Goal: Task Accomplishment & Management: Complete application form

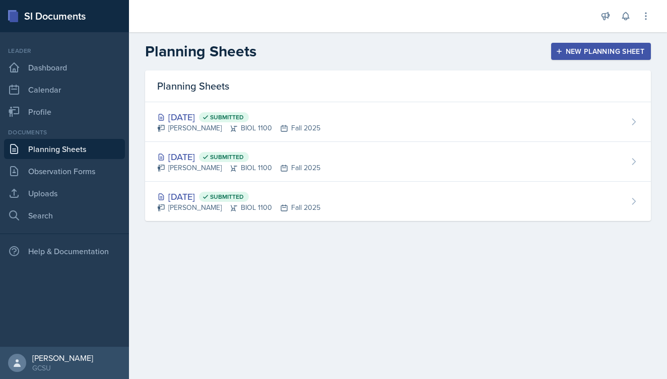
click at [607, 58] on button "New Planning Sheet" at bounding box center [601, 51] width 100 height 17
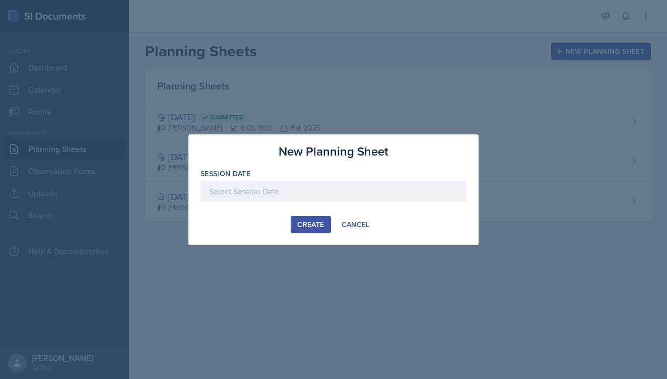
click at [242, 206] on div at bounding box center [334, 207] width 266 height 10
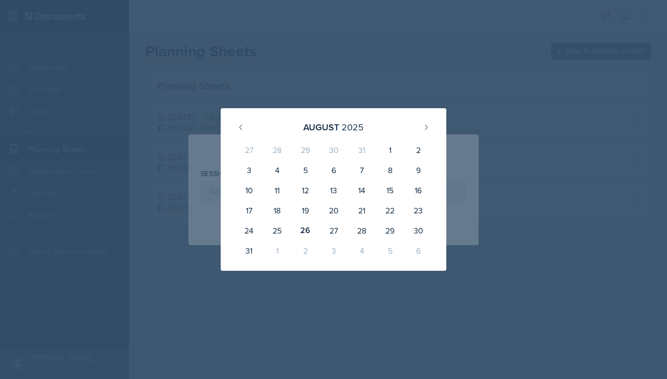
click at [212, 110] on div "[DATE] 27 28 29 30 31 1 2 3 4 5 6 7 8 9 10 11 12 13 14 15 16 17 18 19 20 21 22 …" at bounding box center [333, 189] width 290 height 163
click at [340, 68] on div at bounding box center [333, 189] width 667 height 379
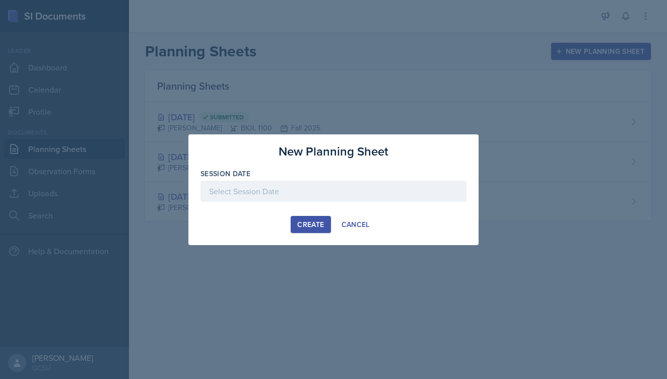
click at [279, 188] on div at bounding box center [334, 191] width 266 height 21
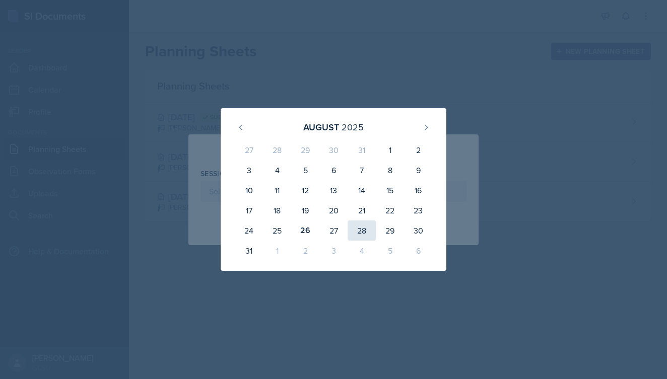
click at [364, 236] on div "28" at bounding box center [362, 231] width 28 height 20
type input "[DATE]"
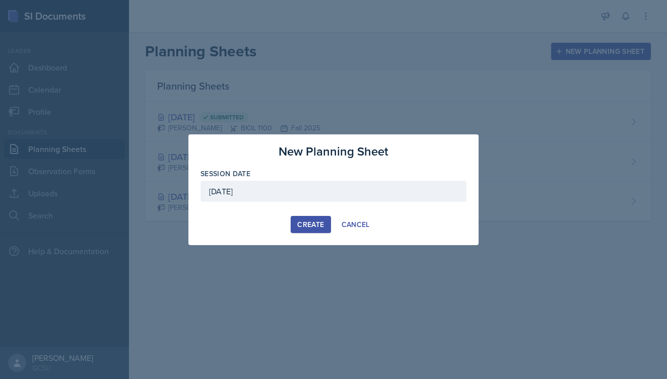
click at [315, 222] on div "Create" at bounding box center [310, 225] width 27 height 8
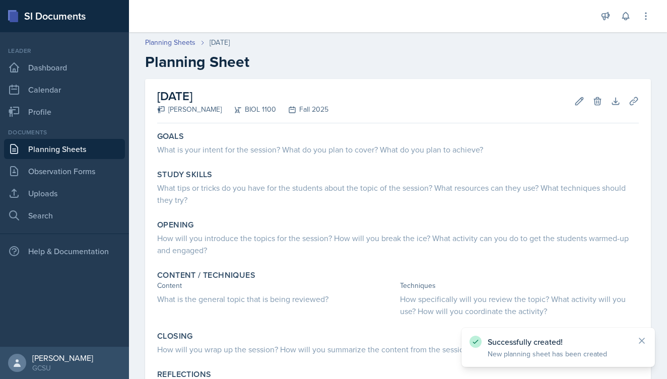
scroll to position [36, 0]
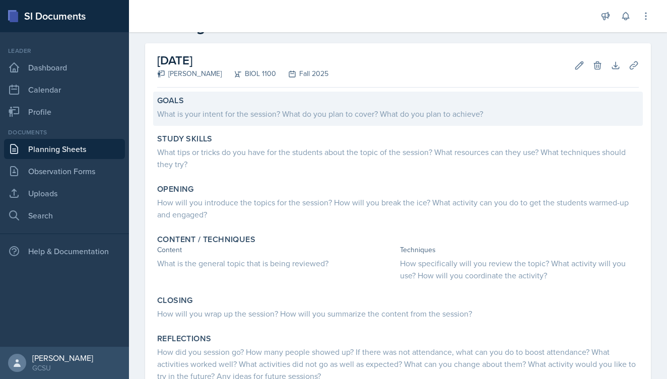
click at [296, 110] on div "What is your intent for the session? What do you plan to cover? What do you pla…" at bounding box center [398, 114] width 482 height 12
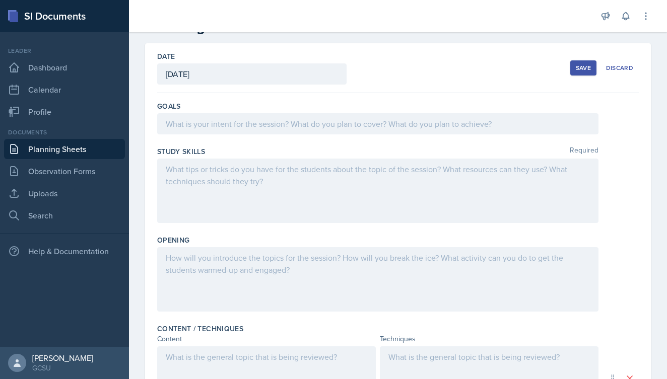
click at [286, 116] on div at bounding box center [377, 123] width 441 height 21
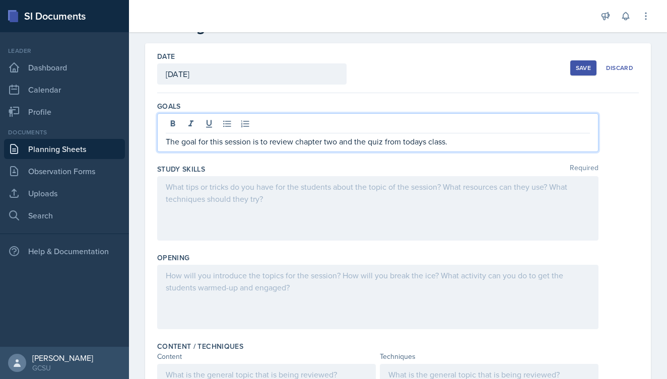
click at [424, 144] on p "The goal for this session is to review chapter two and the quiz from todays cla…" at bounding box center [378, 142] width 424 height 12
click at [356, 143] on p "The goal for this session is to review chapter two and the quiz from [DATE] cla…" at bounding box center [378, 142] width 424 height 12
click at [503, 138] on p "The goal for this session is to review chapter two and go over the quiz from [D…" at bounding box center [378, 142] width 424 height 12
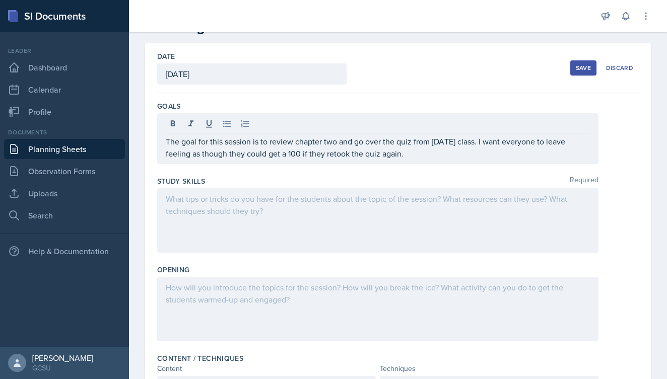
click at [313, 192] on div at bounding box center [377, 220] width 441 height 65
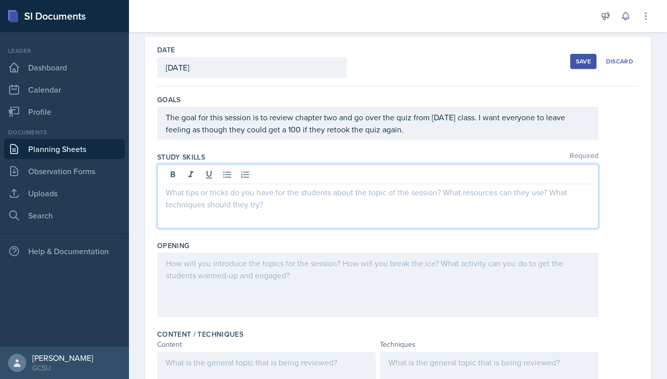
scroll to position [45, 0]
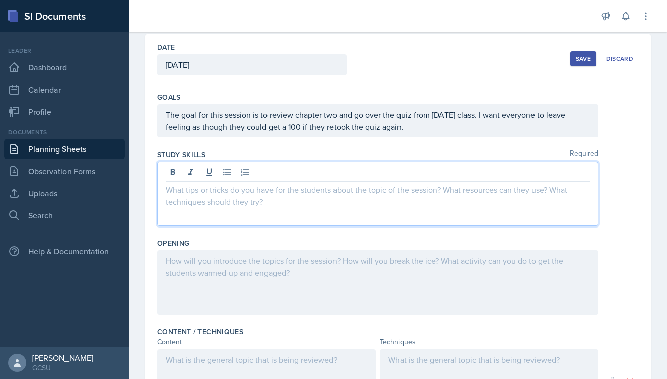
click at [583, 61] on div "Save" at bounding box center [583, 59] width 15 height 8
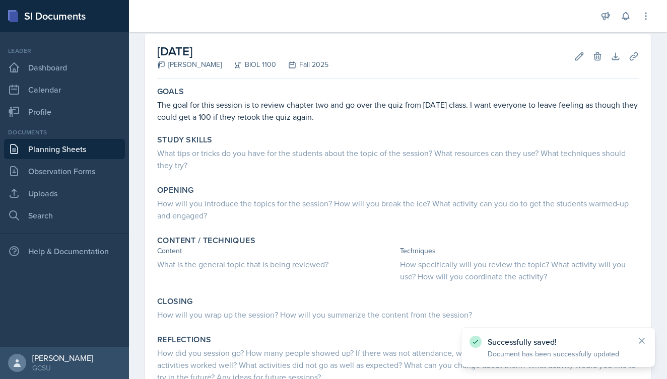
click at [81, 147] on link "Planning Sheets" at bounding box center [64, 149] width 121 height 20
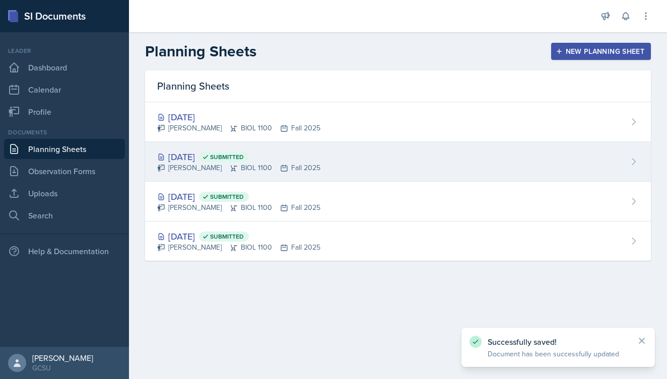
click at [177, 161] on div "[DATE] Submitted" at bounding box center [238, 157] width 163 height 14
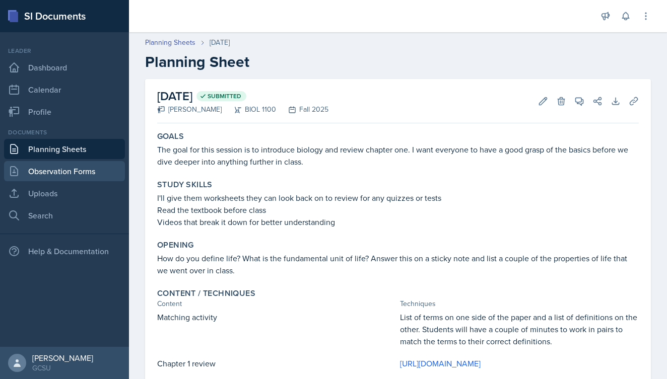
click at [60, 172] on link "Observation Forms" at bounding box center [64, 171] width 121 height 20
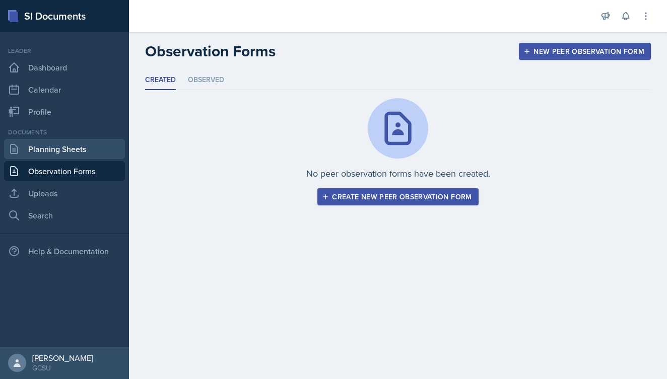
click at [63, 152] on link "Planning Sheets" at bounding box center [64, 149] width 121 height 20
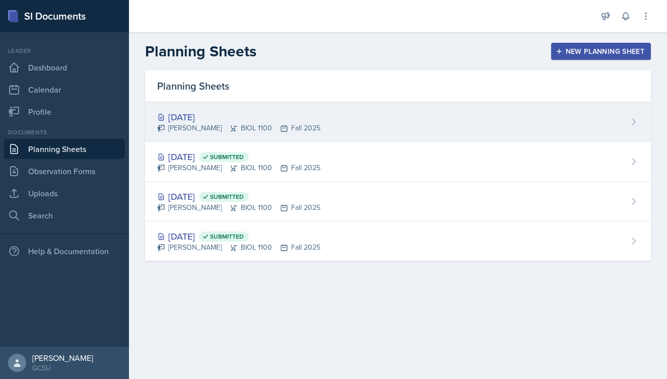
click at [337, 127] on div "[DATE] [PERSON_NAME] BIOL 1100 Fall 2025" at bounding box center [398, 122] width 506 height 40
click at [337, 127] on main "Planning Sheets New Planning Sheet Planning Sheets [DATE] [PERSON_NAME] BIOL 11…" at bounding box center [398, 205] width 538 height 347
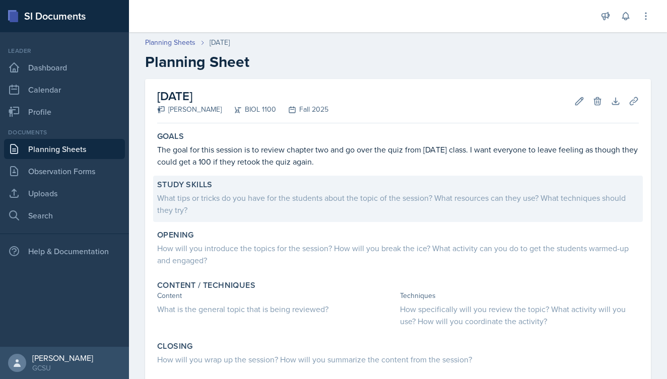
click at [246, 201] on div "What tips or tricks do you have for the students about the topic of the session…" at bounding box center [398, 204] width 482 height 24
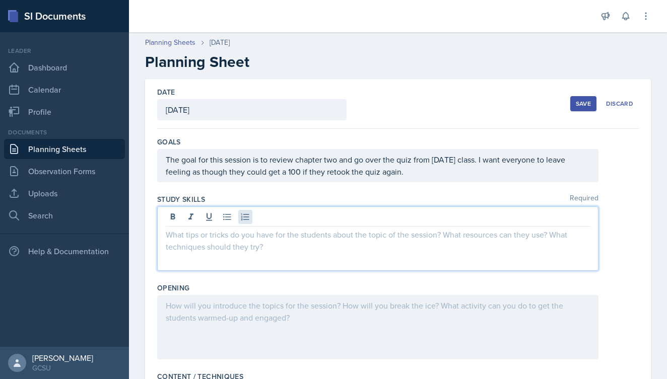
click at [249, 217] on div at bounding box center [377, 239] width 441 height 65
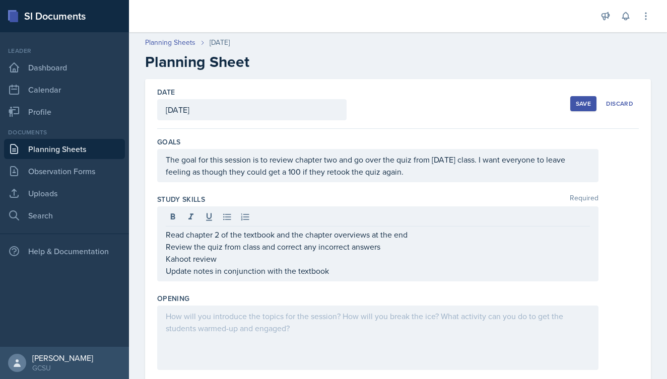
click at [637, 246] on div "Read chapter 2 of the textbook and the chapter overviews at the end Review the …" at bounding box center [398, 244] width 482 height 75
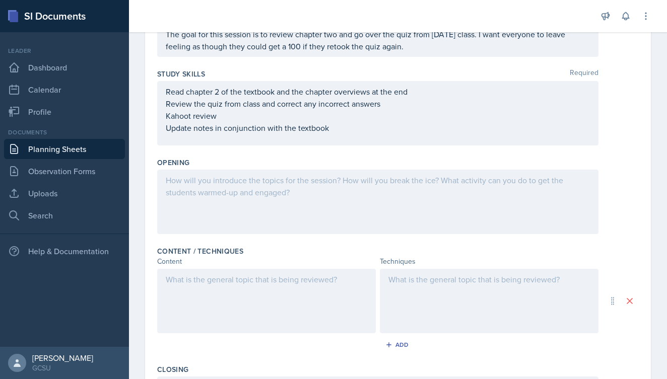
scroll to position [126, 0]
click at [206, 181] on div at bounding box center [377, 201] width 441 height 65
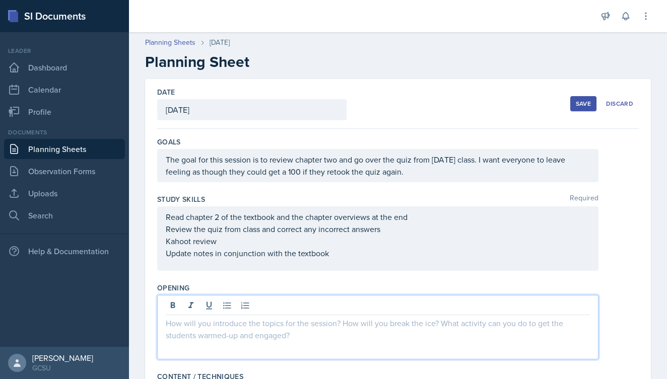
scroll to position [0, 0]
click at [578, 101] on div "Save" at bounding box center [583, 104] width 15 height 8
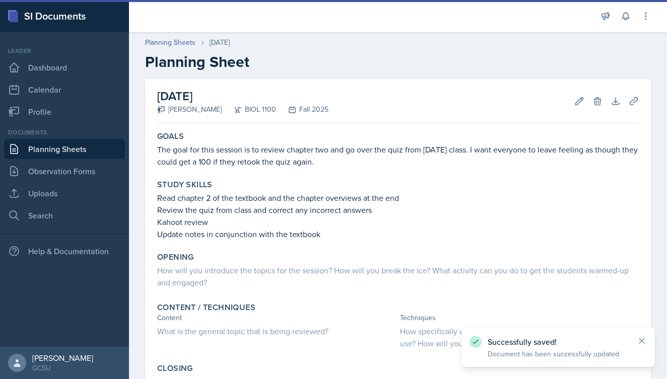
click at [83, 147] on link "Planning Sheets" at bounding box center [64, 149] width 121 height 20
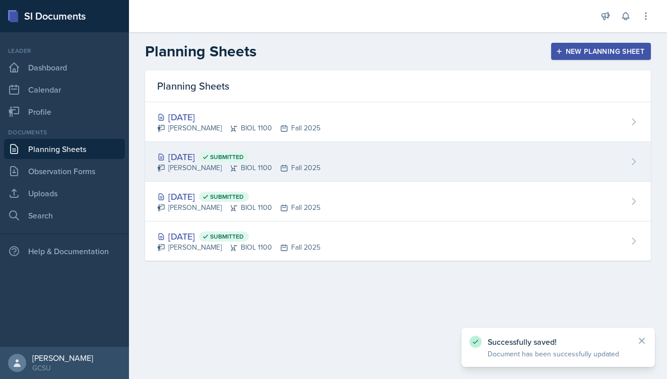
click at [207, 155] on div "[DATE] Submitted" at bounding box center [238, 157] width 163 height 14
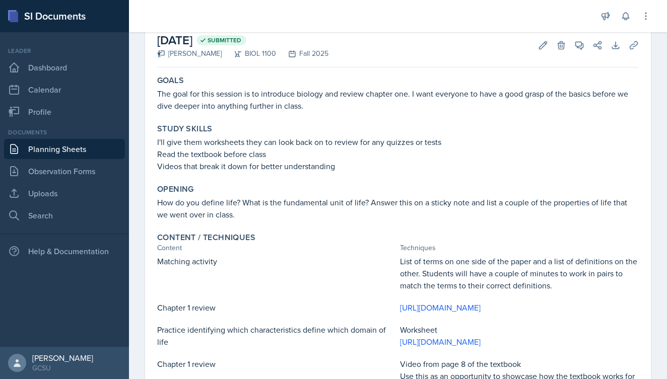
scroll to position [58, 0]
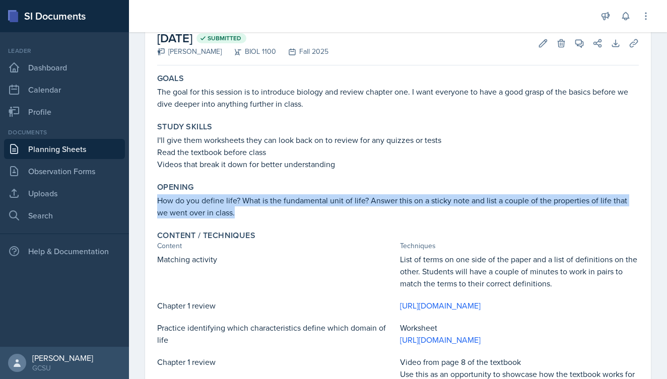
drag, startPoint x: 158, startPoint y: 201, endPoint x: 236, endPoint y: 209, distance: 79.0
click at [236, 209] on p "How do you define life? What is the fundamental unit of life? Answer this on a …" at bounding box center [398, 207] width 482 height 24
copy p "How do you define life? What is the fundamental unit of life? Answer this on a …"
click at [236, 209] on p "How do you define life? What is the fundamental unit of life? Answer this on a …" at bounding box center [398, 207] width 482 height 24
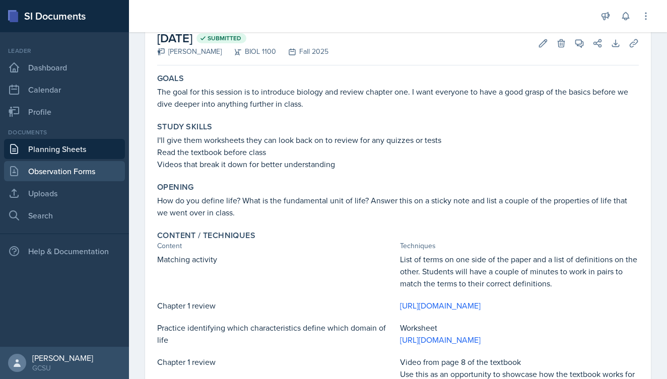
click at [58, 169] on link "Observation Forms" at bounding box center [64, 171] width 121 height 20
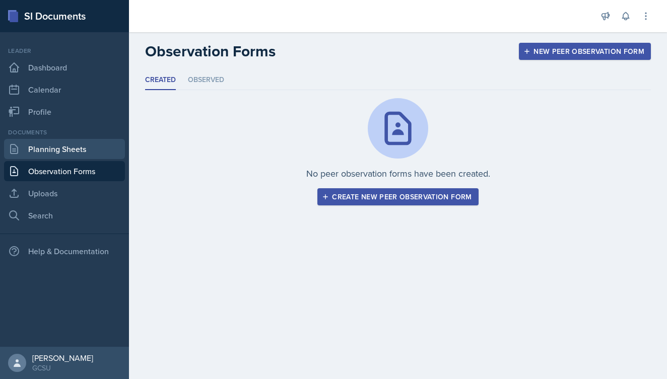
click at [36, 149] on link "Planning Sheets" at bounding box center [64, 149] width 121 height 20
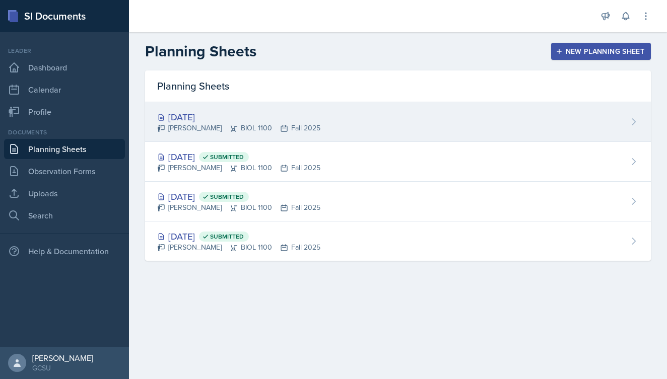
click at [259, 114] on div "[DATE]" at bounding box center [238, 117] width 163 height 14
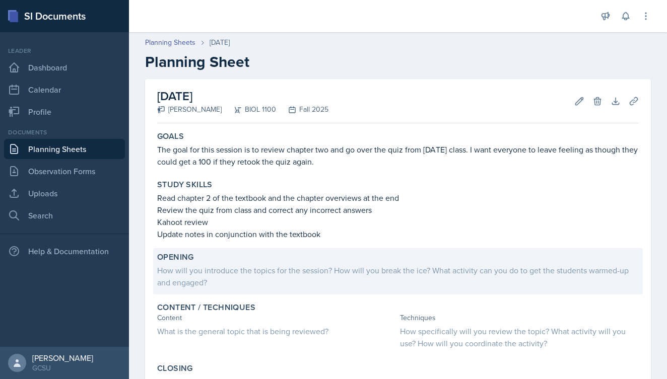
click at [277, 263] on div "How will you introduce the topics for the session? How will you break the ice? …" at bounding box center [398, 276] width 482 height 26
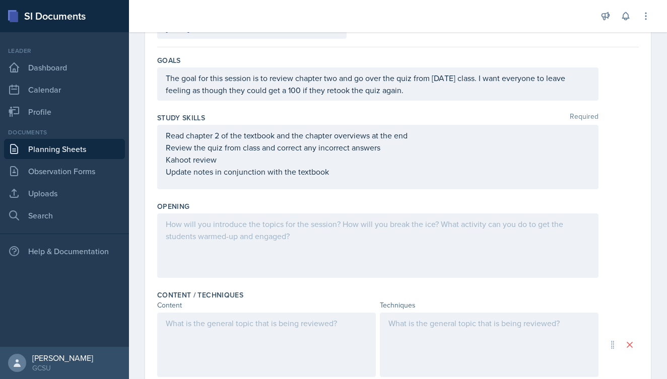
scroll to position [86, 0]
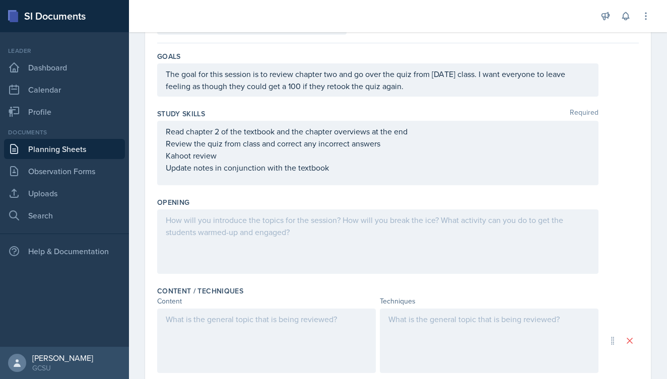
click at [281, 225] on div at bounding box center [377, 242] width 441 height 65
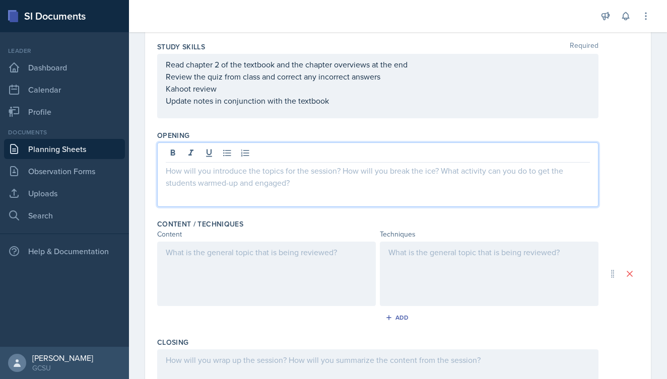
scroll to position [154, 0]
click at [277, 255] on div at bounding box center [266, 273] width 219 height 65
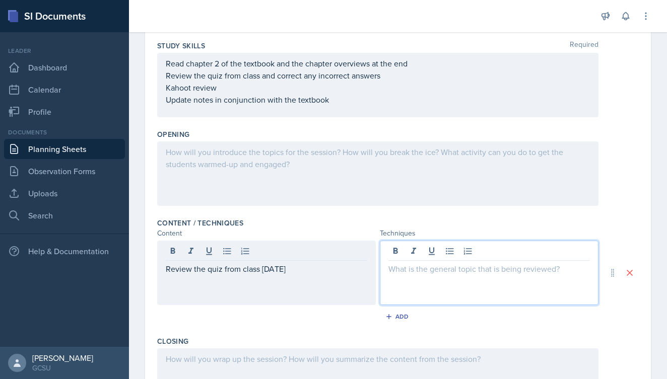
click at [432, 254] on div at bounding box center [489, 273] width 219 height 65
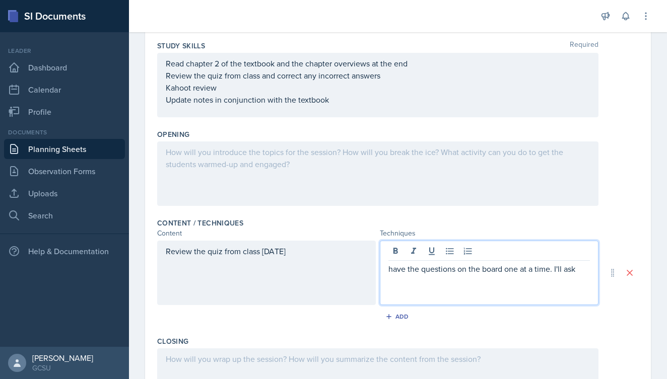
click at [393, 271] on p "have the questions on the board one at a time. I'll ask" at bounding box center [490, 269] width 202 height 12
click at [585, 270] on p "I'll ave the questions on the board one at a time. I'll ask" at bounding box center [490, 269] width 202 height 12
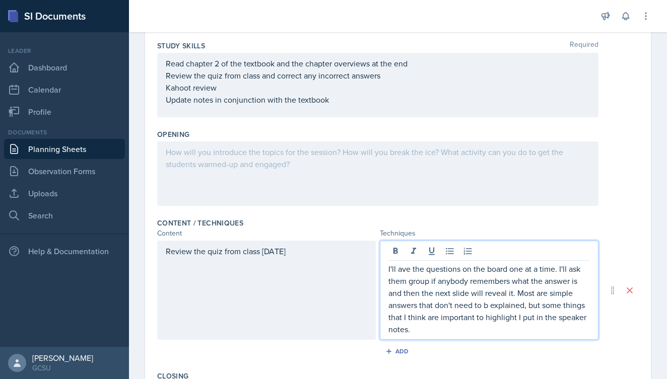
click at [620, 207] on div "Opening" at bounding box center [398, 169] width 482 height 89
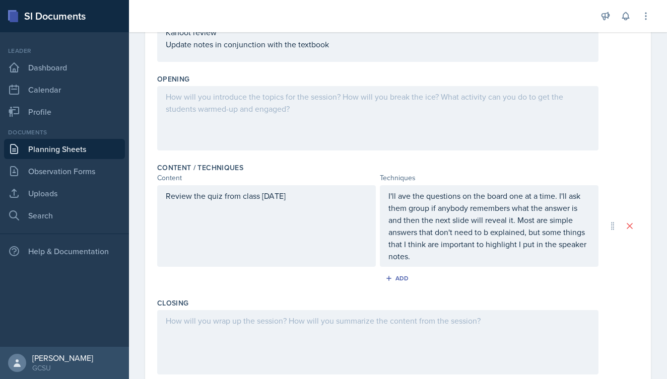
scroll to position [232, 0]
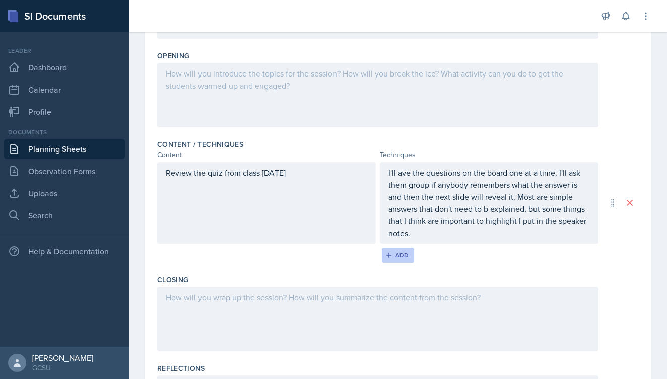
click at [405, 253] on div "Add" at bounding box center [399, 255] width 22 height 8
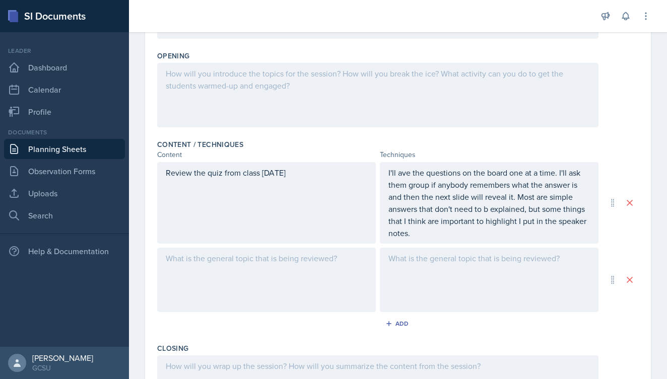
click at [204, 272] on div at bounding box center [266, 280] width 219 height 65
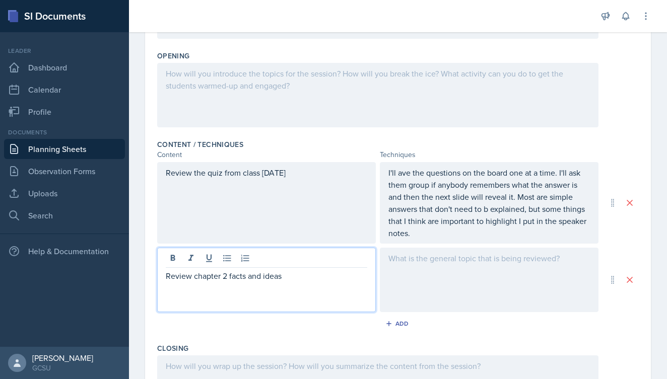
click at [432, 267] on div at bounding box center [489, 280] width 219 height 65
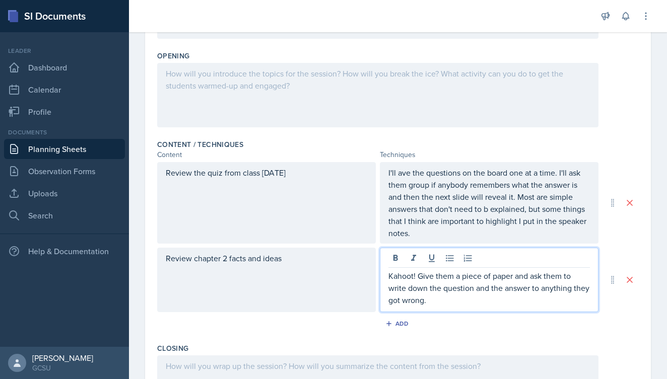
click at [339, 324] on div "Add" at bounding box center [398, 325] width 482 height 19
